Goal: Book appointment/travel/reservation

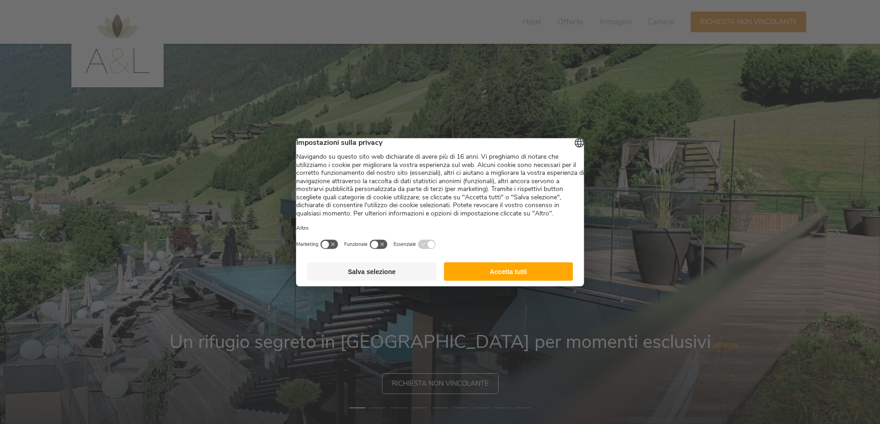
click at [511, 279] on button "Accetta tutti" at bounding box center [509, 271] width 130 height 18
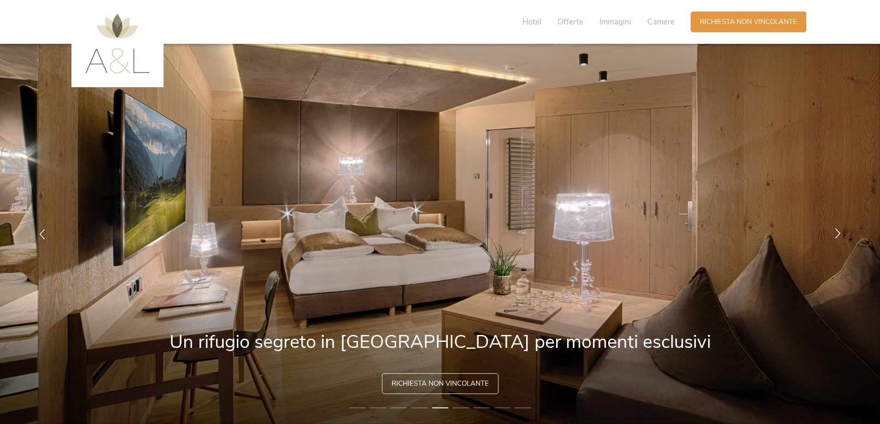
click at [836, 235] on icon at bounding box center [838, 233] width 11 height 11
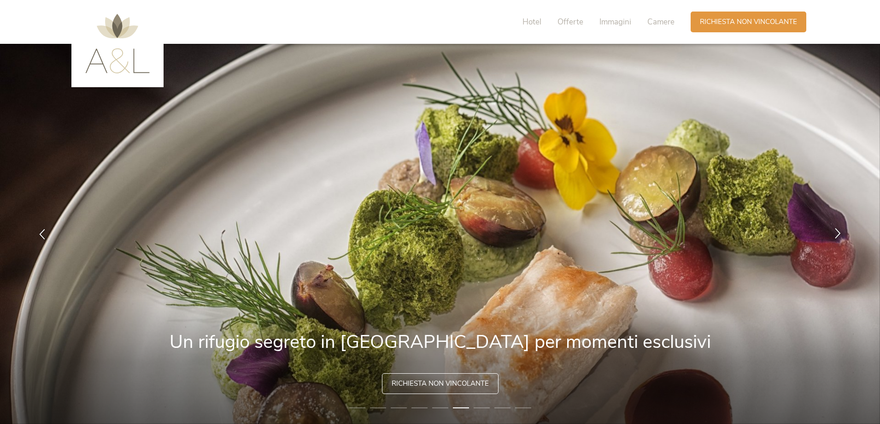
click at [836, 235] on icon at bounding box center [838, 233] width 11 height 11
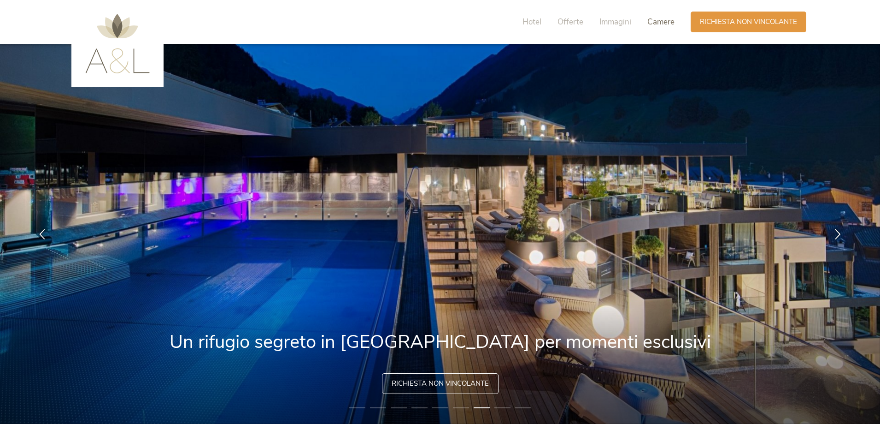
click at [663, 21] on span "Camere" at bounding box center [661, 22] width 27 height 11
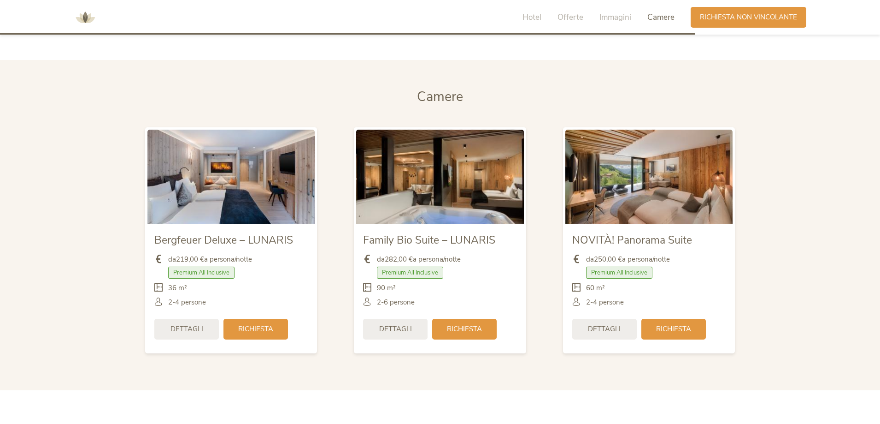
scroll to position [2194, 0]
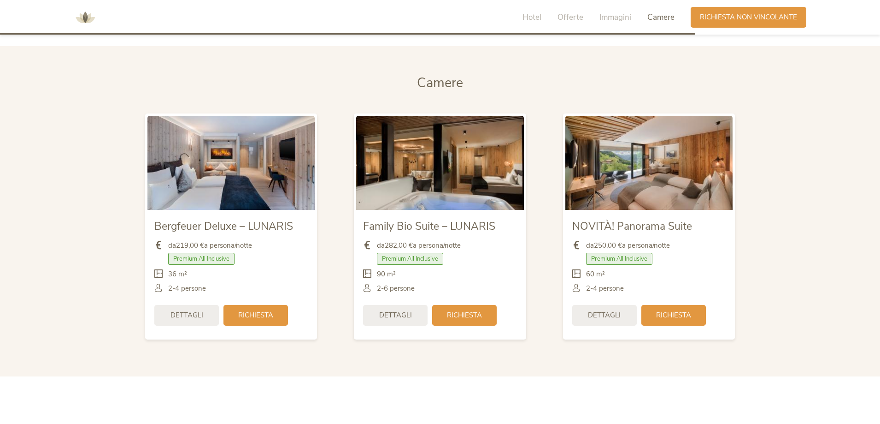
click at [658, 192] on img at bounding box center [648, 163] width 167 height 94
click at [623, 261] on span "Premium All Inclusive" at bounding box center [619, 259] width 66 height 12
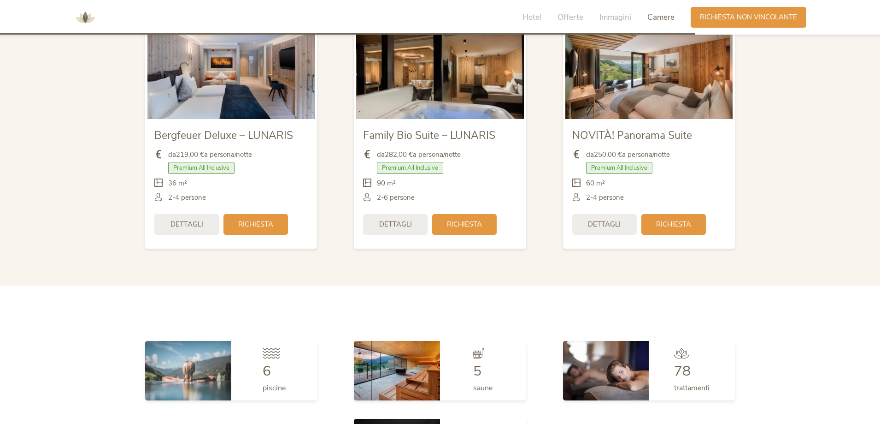
scroll to position [2378, 0]
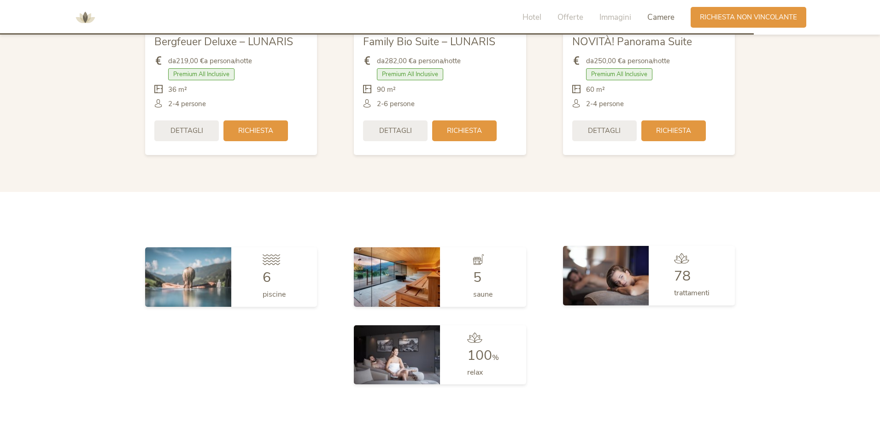
click at [694, 276] on div "78" at bounding box center [691, 276] width 35 height 14
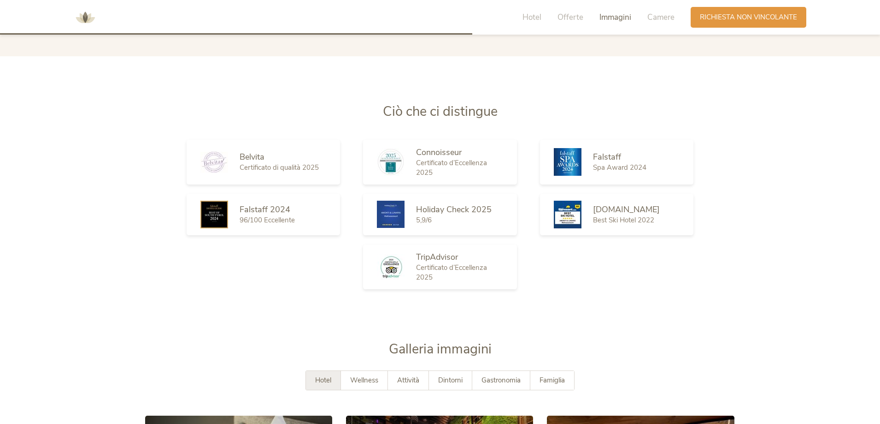
scroll to position [1394, 0]
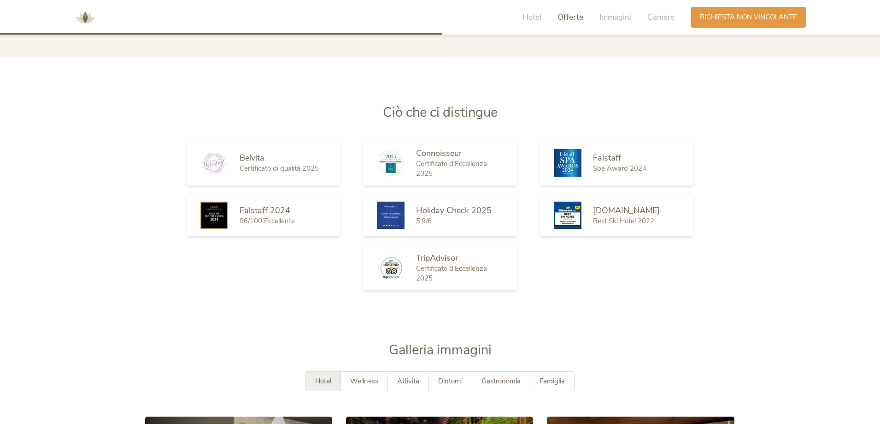
click at [566, 18] on span "Offerte" at bounding box center [571, 17] width 26 height 11
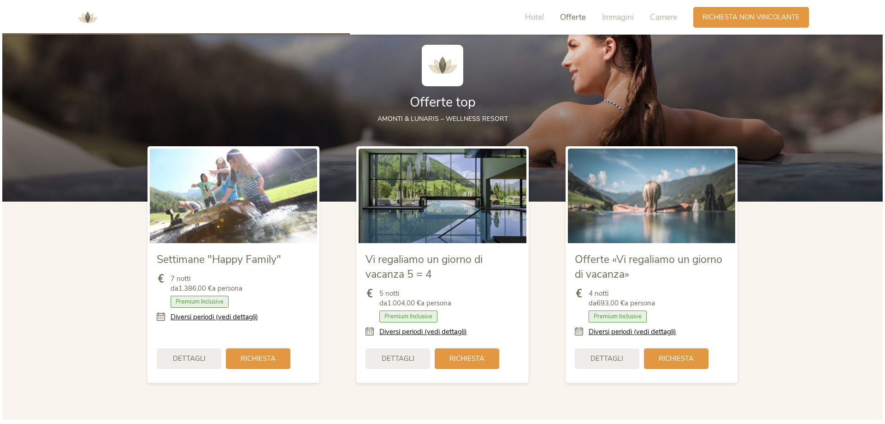
scroll to position [1003, 0]
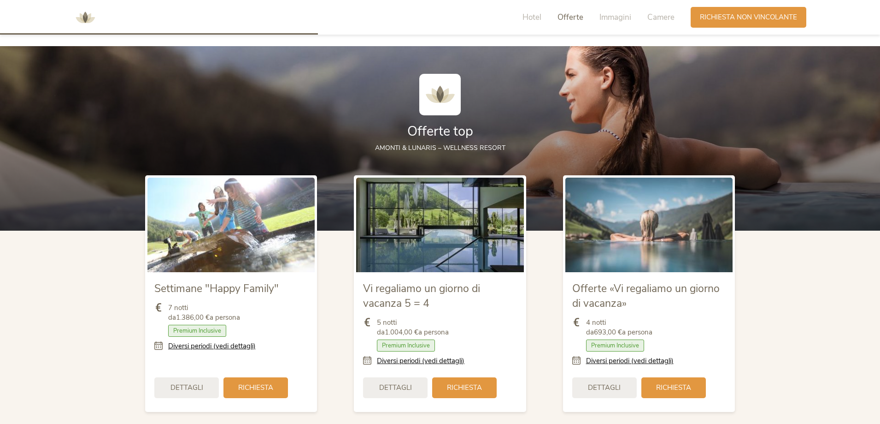
click at [420, 348] on span "Premium Inclusive" at bounding box center [406, 345] width 58 height 12
click at [626, 360] on link "Diversi periodi (vedi dettagli)" at bounding box center [630, 361] width 88 height 10
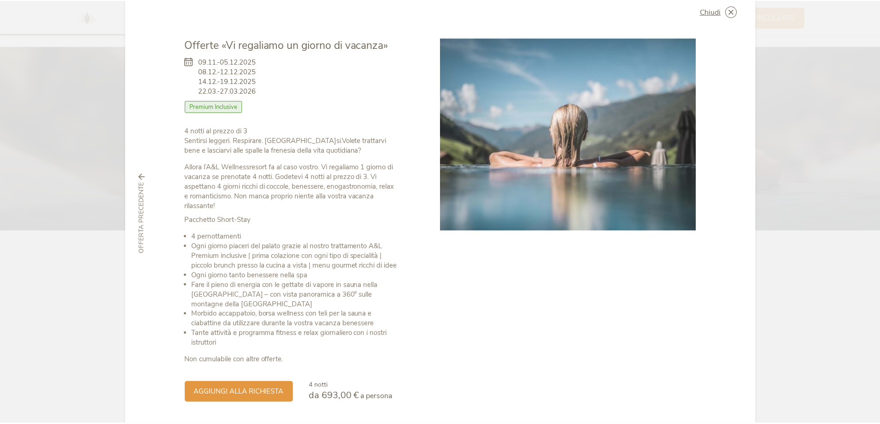
scroll to position [0, 0]
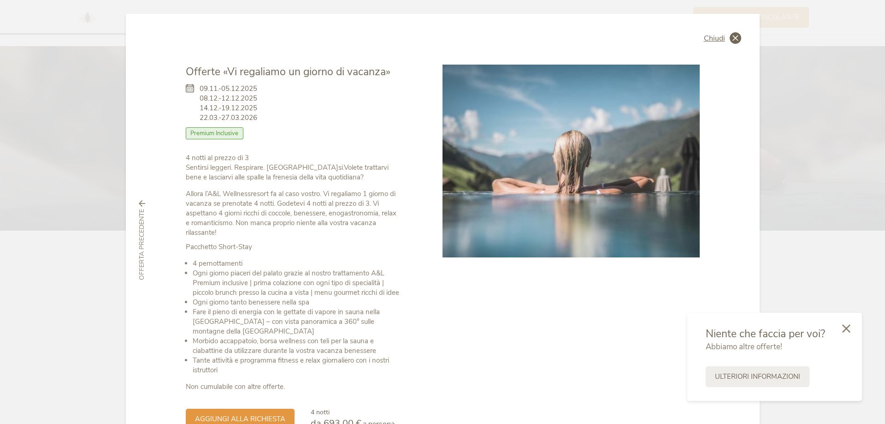
click at [733, 37] on icon at bounding box center [736, 38] width 12 height 12
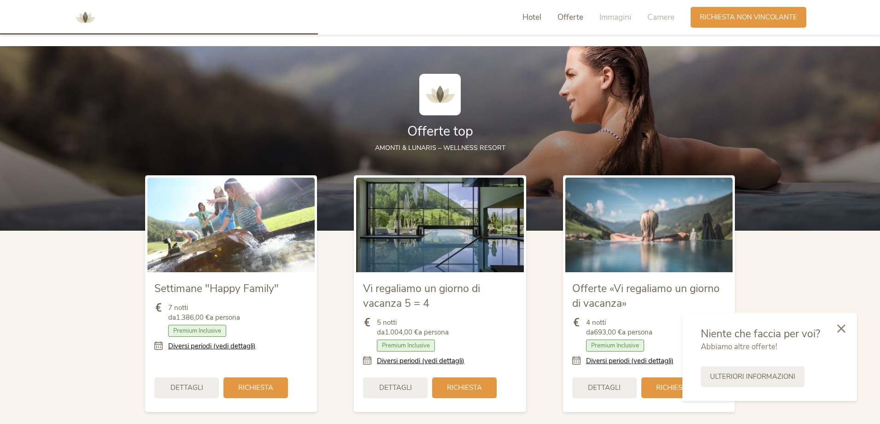
click at [536, 17] on span "Hotel" at bounding box center [532, 17] width 19 height 11
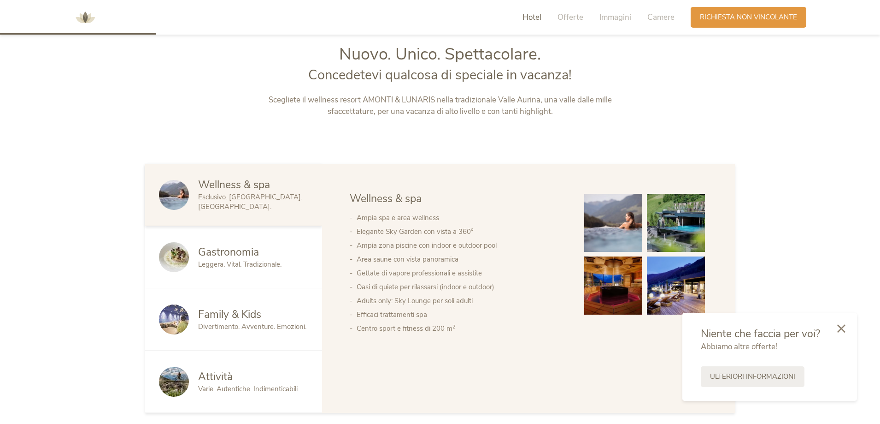
scroll to position [455, 0]
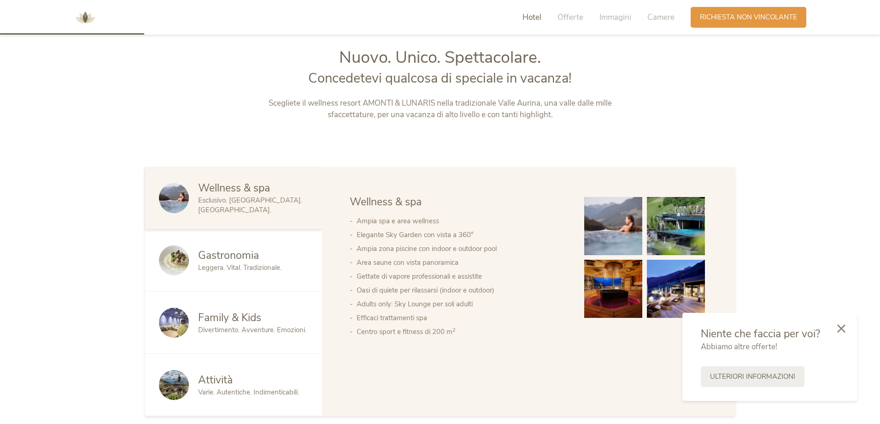
click at [248, 259] on span "Gastronomia" at bounding box center [228, 255] width 61 height 14
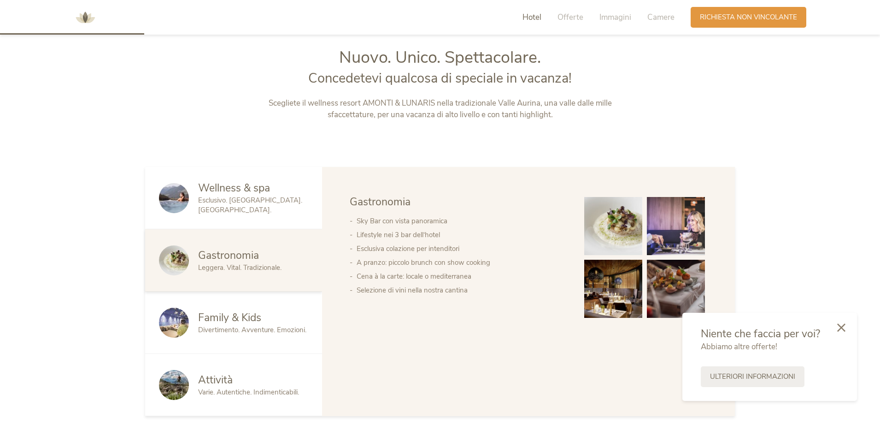
click at [843, 329] on icon at bounding box center [841, 327] width 8 height 8
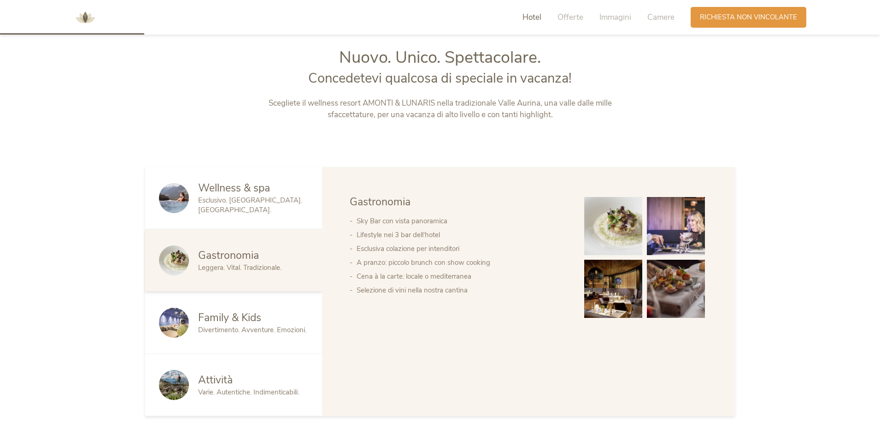
click at [253, 384] on div "Attività" at bounding box center [253, 379] width 110 height 15
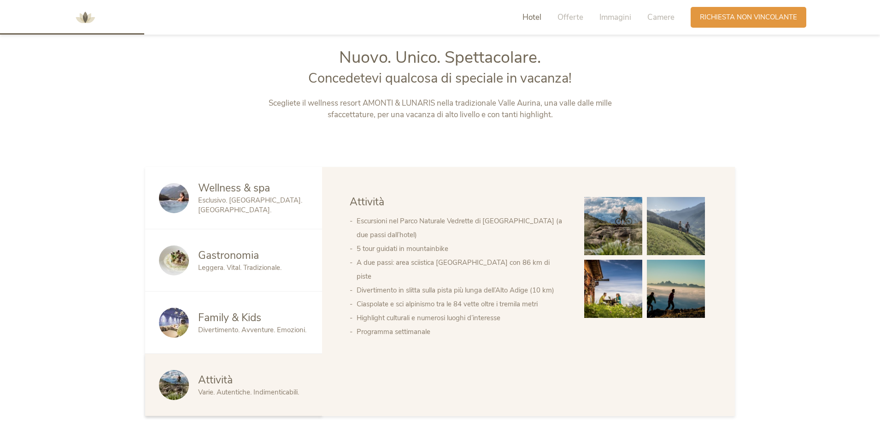
click at [243, 193] on span "Wellness & spa" at bounding box center [234, 188] width 72 height 14
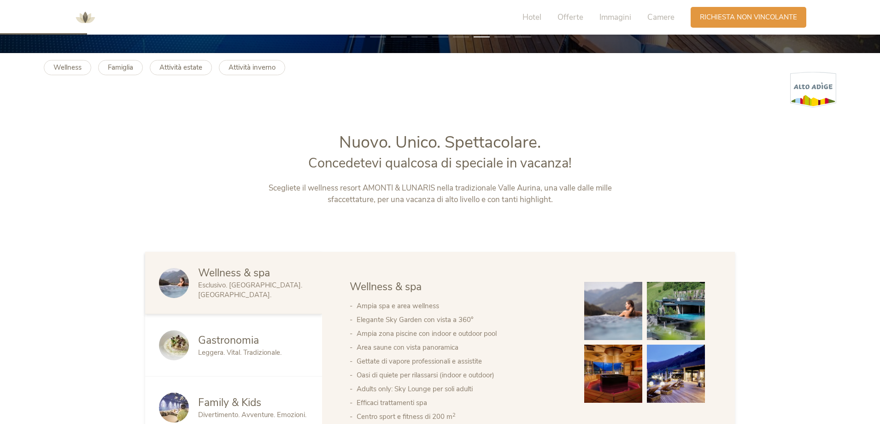
scroll to position [271, 0]
